Goal: Information Seeking & Learning: Learn about a topic

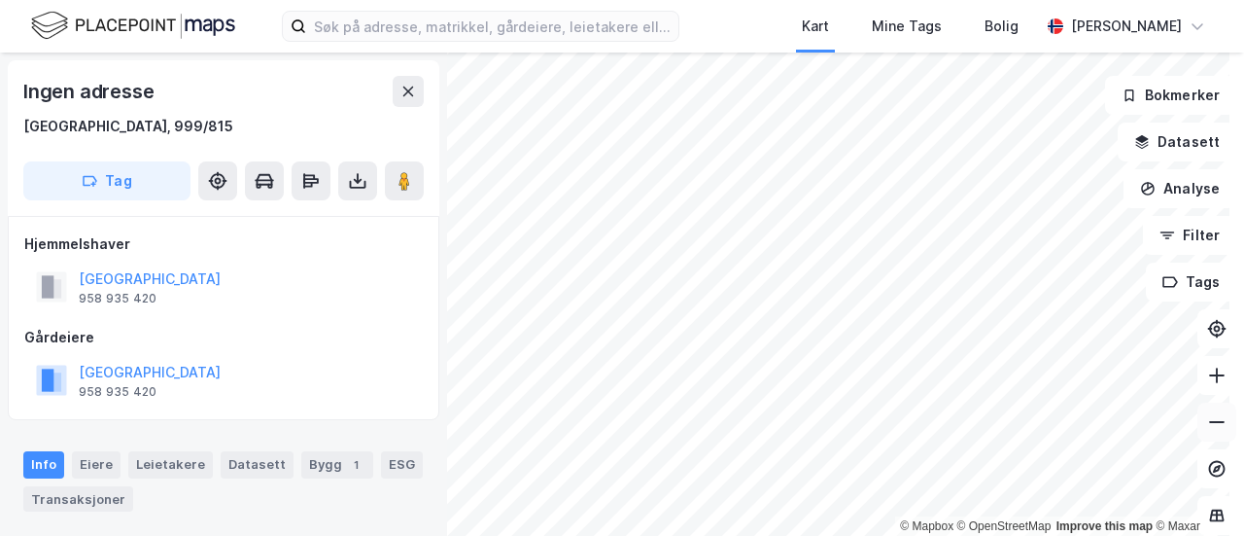
click at [1201, 405] on div "© Mapbox © OpenStreetMap Improve this map © Maxar Ingen adresse [GEOGRAPHIC_DAT…" at bounding box center [622, 293] width 1244 height 483
click at [1205, 333] on div "© Mapbox © OpenStreetMap Improve this map © Maxar Ingen adresse [GEOGRAPHIC_DAT…" at bounding box center [622, 293] width 1244 height 483
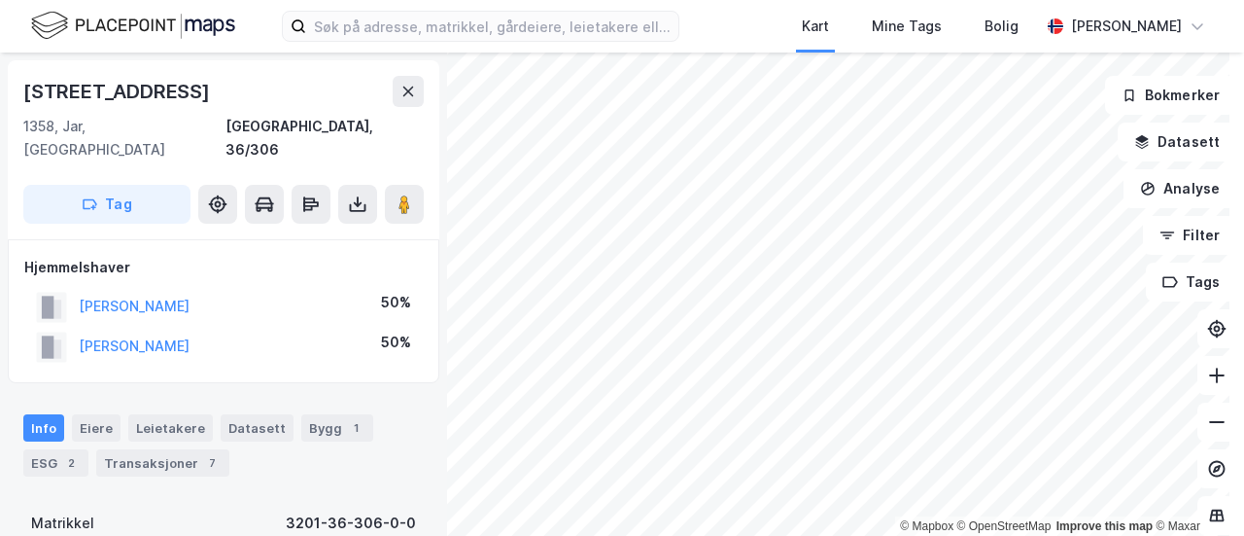
click at [885, 535] on html "Kart Mine Tags Bolig [PERSON_NAME] © Mapbox © OpenStreetMap Improve this map © …" at bounding box center [622, 268] width 1244 height 536
click at [771, 535] on html "Kart Mine Tags Bolig [PERSON_NAME] © Mapbox © OpenStreetMap Improve this map © …" at bounding box center [622, 268] width 1244 height 536
click at [731, 535] on html "Kart Mine Tags Bolig [PERSON_NAME] © Mapbox © OpenStreetMap Improve this map © …" at bounding box center [622, 268] width 1244 height 536
click at [1096, 535] on html "Kart Mine Tags Bolig [PERSON_NAME] © Mapbox © OpenStreetMap Improve this map © …" at bounding box center [622, 268] width 1244 height 536
click at [721, 535] on html "Kart Mine Tags Bolig [PERSON_NAME] © Mapbox © OpenStreetMap Improve this map © …" at bounding box center [622, 268] width 1244 height 536
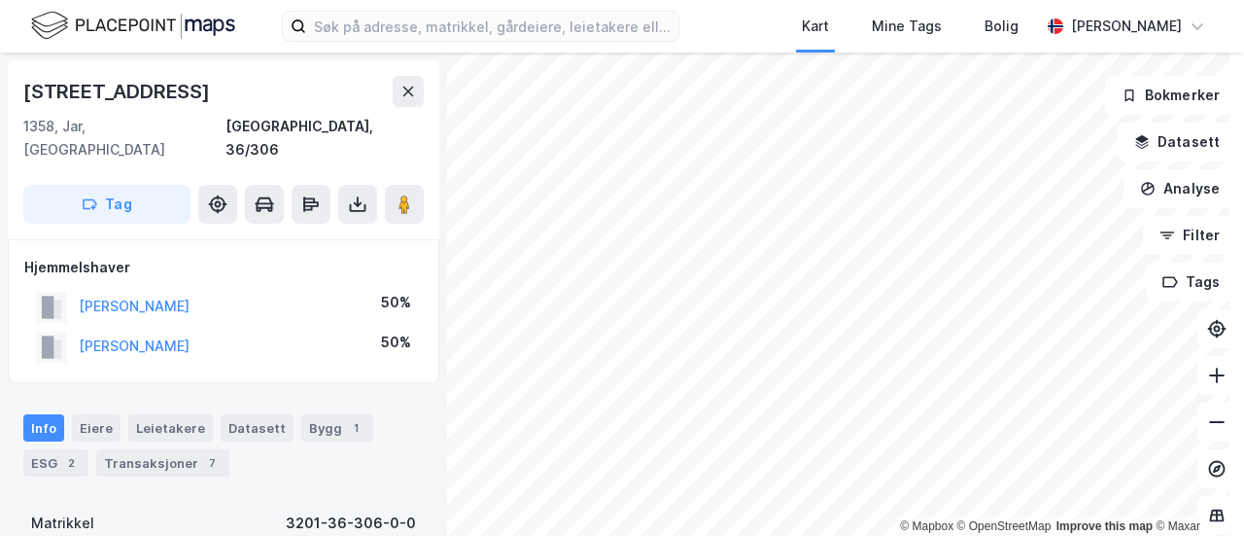
click at [732, 535] on html "Kart Mine Tags Bolig [PERSON_NAME] © Mapbox © OpenStreetMap Improve this map © …" at bounding box center [622, 268] width 1244 height 536
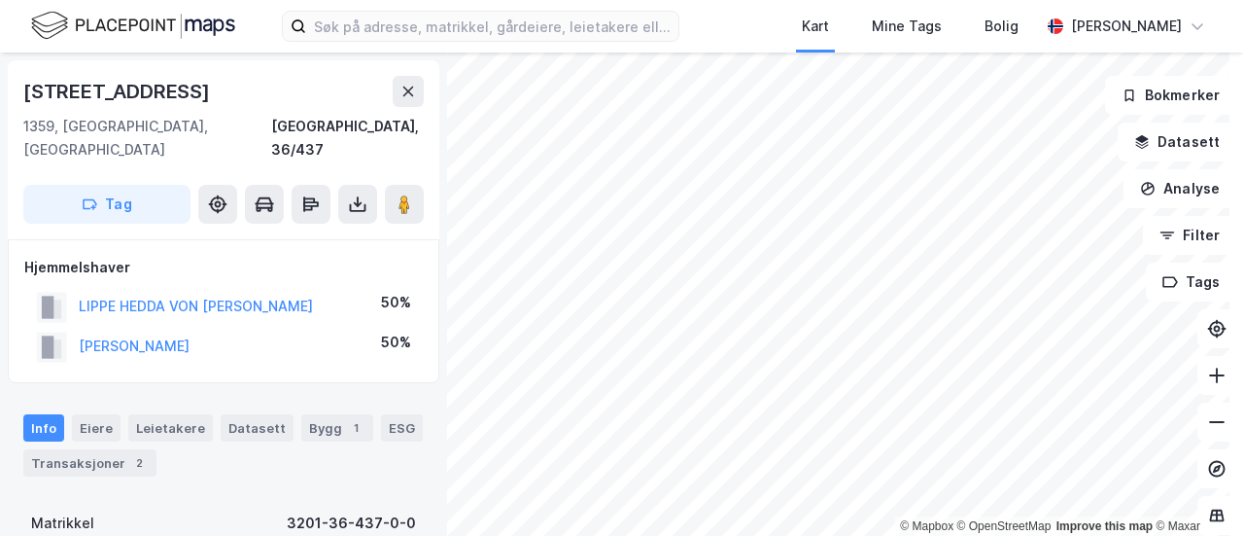
click at [354, 535] on html "Kart Mine Tags Bolig [PERSON_NAME] © Mapbox © OpenStreetMap Improve this map © …" at bounding box center [622, 268] width 1244 height 536
click at [921, 535] on html "Kart Mine Tags Bolig [PERSON_NAME] © Mapbox © OpenStreetMap Improve this map © …" at bounding box center [622, 268] width 1244 height 536
click at [793, 535] on html "Kart Mine Tags Bolig [PERSON_NAME] © Mapbox © OpenStreetMap Improve this map © …" at bounding box center [622, 268] width 1244 height 536
click at [782, 535] on html "Kart Mine Tags Bolig [PERSON_NAME] © Mapbox © OpenStreetMap Improve this map © …" at bounding box center [622, 268] width 1244 height 536
click at [915, 535] on html "Kart Mine Tags Bolig [PERSON_NAME] © Mapbox © OpenStreetMap Improve this map © …" at bounding box center [622, 268] width 1244 height 536
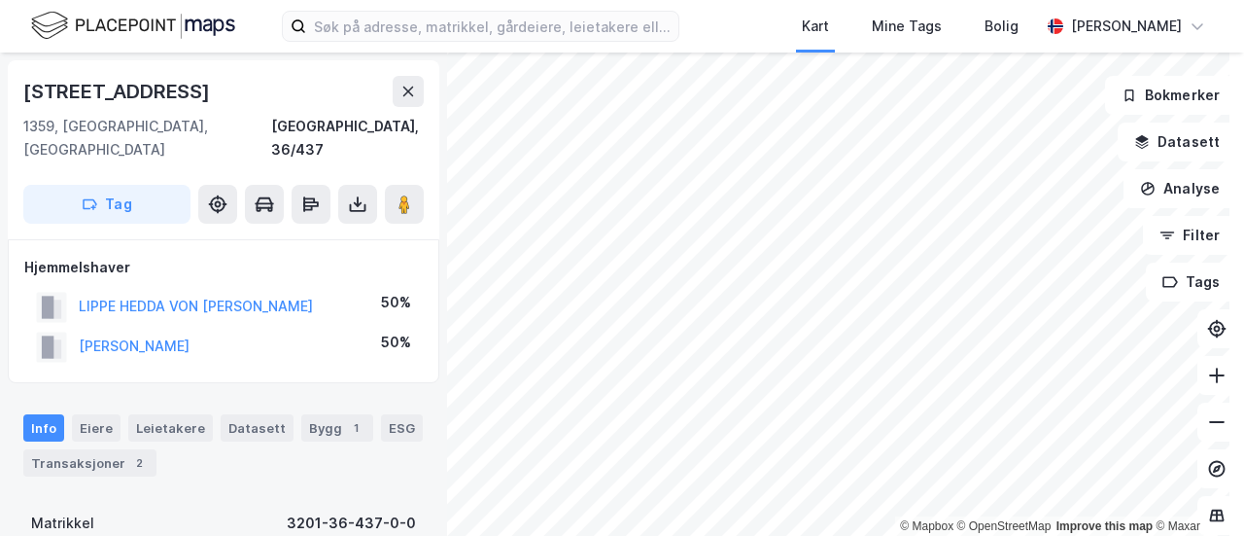
click at [779, 535] on html "Kart Mine Tags Bolig [PERSON_NAME] © Mapbox © OpenStreetMap Improve this map © …" at bounding box center [622, 268] width 1244 height 536
click at [822, 535] on html "Kart Mine Tags Bolig [PERSON_NAME] © Mapbox © OpenStreetMap Improve this map © …" at bounding box center [622, 268] width 1244 height 536
click at [798, 535] on html "Kart Mine Tags Bolig [PERSON_NAME] © Mapbox © OpenStreetMap Improve this map © …" at bounding box center [622, 268] width 1244 height 536
click at [544, 52] on div "Kart Mine Tags Bolig [PERSON_NAME] © Mapbox © OpenStreetMap Improve this map © …" at bounding box center [622, 268] width 1244 height 536
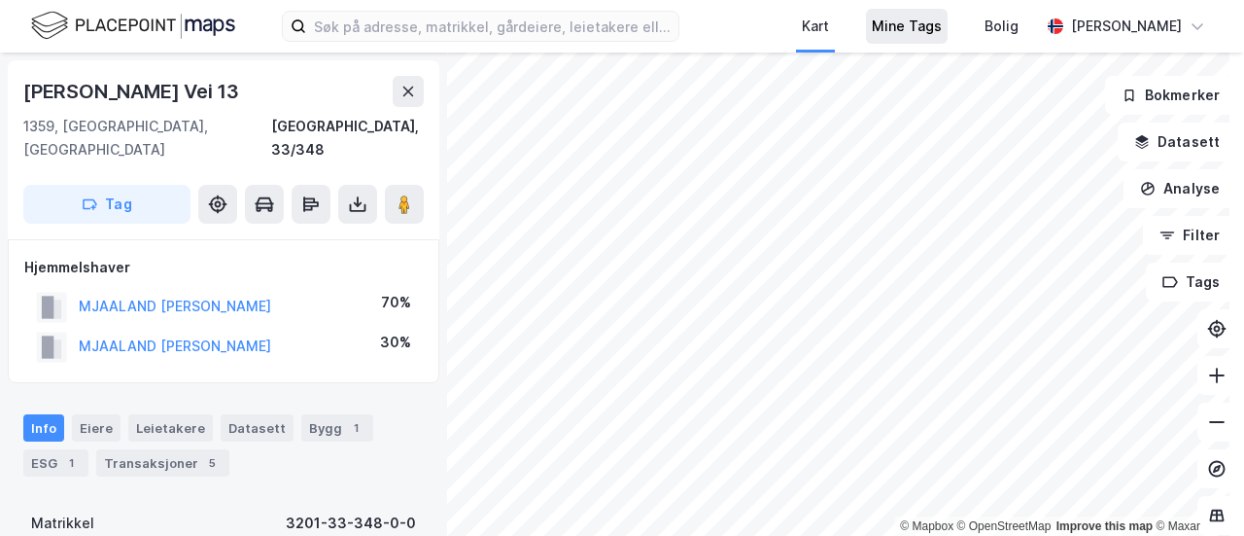
click at [836, 40] on div "Kart Mine Tags Bolig [PERSON_NAME] © Mapbox © OpenStreetMap Improve this map © …" at bounding box center [622, 268] width 1244 height 536
click at [824, 38] on div "Kart Mine Tags Bolig [PERSON_NAME] © Mapbox © OpenStreetMap Improve this map © …" at bounding box center [622, 268] width 1244 height 536
click at [855, 44] on div "Kart Mine Tags Bolig [PERSON_NAME] © Mapbox © OpenStreetMap Improve this map © …" at bounding box center [622, 268] width 1244 height 536
click at [414, 130] on div "© Mapbox © OpenStreetMap Improve this map © [PERSON_NAME] Vei 13 1359, [GEOGRAP…" at bounding box center [622, 293] width 1244 height 483
click at [446, 255] on div "© Mapbox © OpenStreetMap Improve this map © [PERSON_NAME] Vei 13 1359, [GEOGRAP…" at bounding box center [622, 293] width 1244 height 483
